Goal: Find specific page/section: Find specific page/section

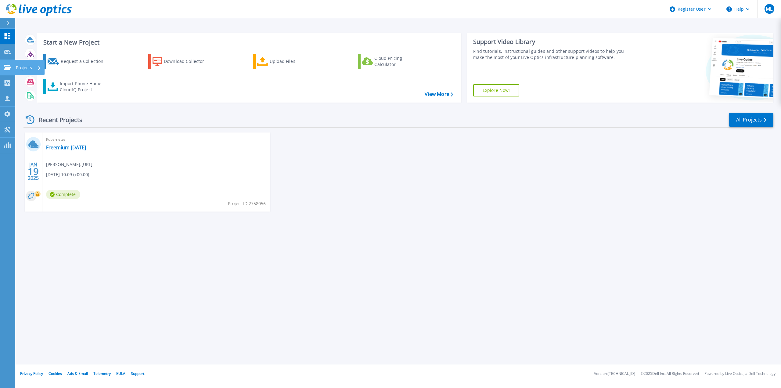
click at [9, 65] on div at bounding box center [7, 67] width 7 height 5
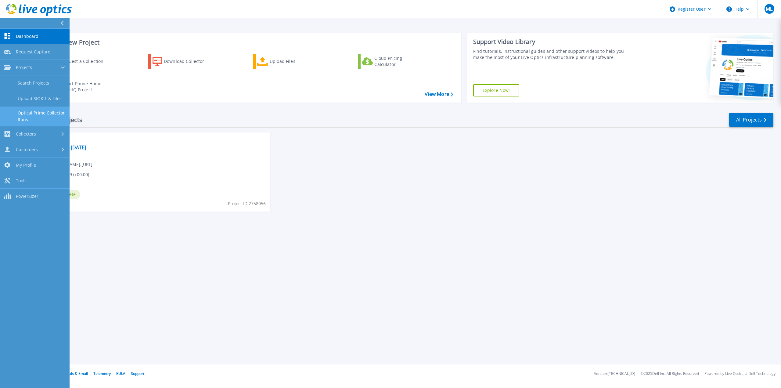
click at [49, 117] on link "Optical Prime Collector Runs" at bounding box center [35, 116] width 70 height 20
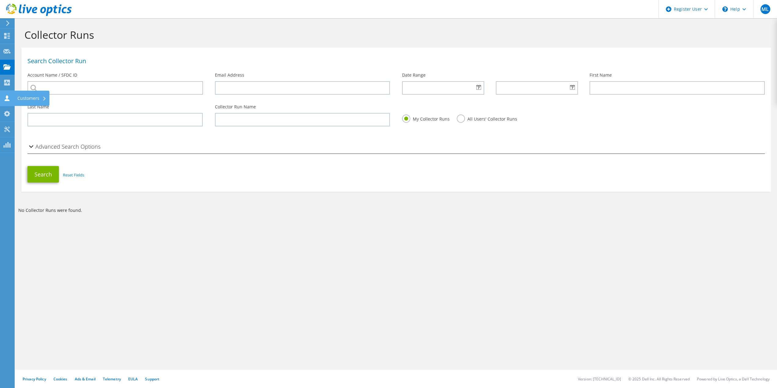
click at [5, 99] on use at bounding box center [7, 98] width 5 height 6
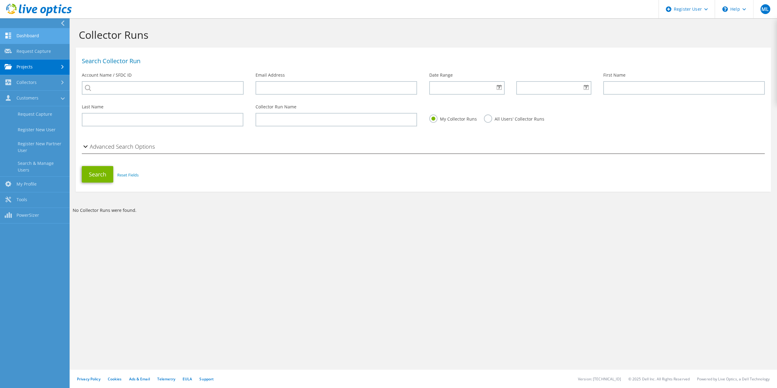
click at [35, 33] on link "Dashboard" at bounding box center [35, 36] width 70 height 16
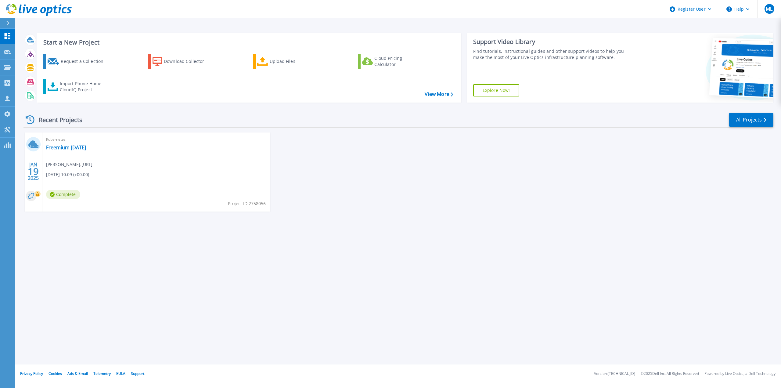
click at [61, 124] on div "Recent Projects" at bounding box center [56, 119] width 67 height 15
click at [754, 124] on link "All Projects" at bounding box center [751, 120] width 44 height 14
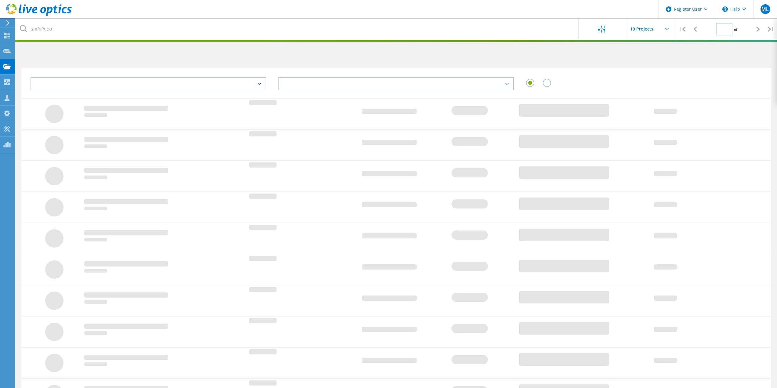
type input "1"
